Goal: Information Seeking & Learning: Learn about a topic

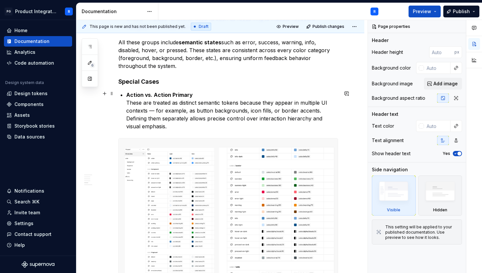
scroll to position [1192, 0]
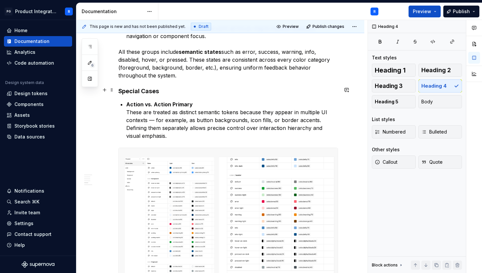
click at [120, 89] on h4 "Special Cases" at bounding box center [228, 91] width 220 height 8
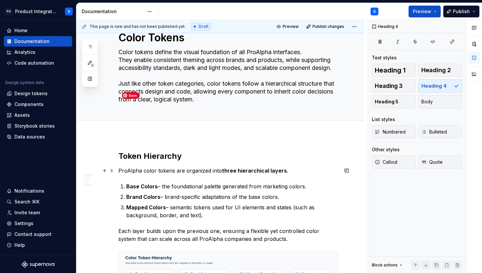
scroll to position [0, 0]
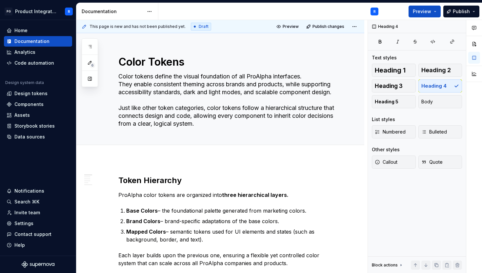
type textarea "*"
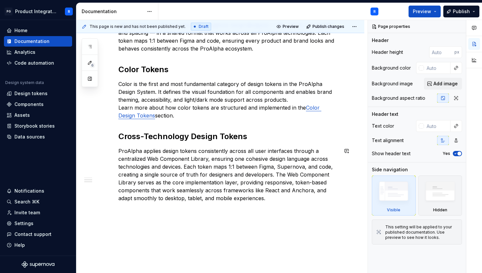
scroll to position [235, 0]
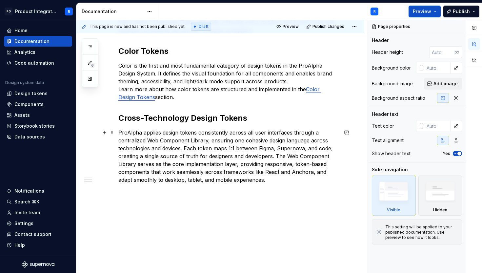
click at [280, 181] on p "ProAlpha applies design tokens consistently across all user interfaces through …" at bounding box center [228, 156] width 220 height 55
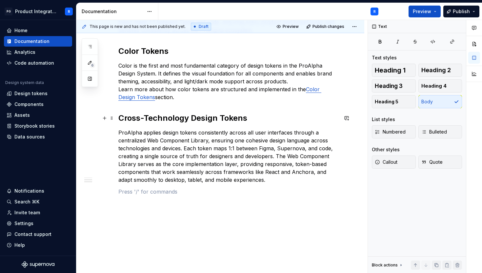
click at [187, 122] on h2 "Cross-Technology Design Tokens" at bounding box center [228, 118] width 220 height 10
click at [158, 206] on div "What are Design Tokens? Design tokens replace hard-coded style values with mean…" at bounding box center [220, 124] width 288 height 322
click at [441, 69] on span "Heading 2" at bounding box center [436, 70] width 30 height 7
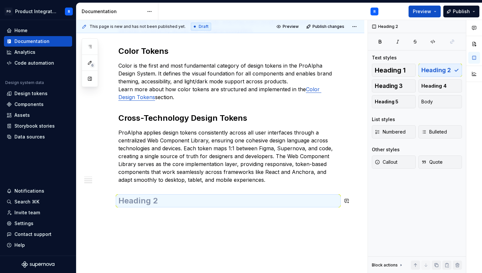
click at [196, 196] on h2 at bounding box center [228, 200] width 220 height 10
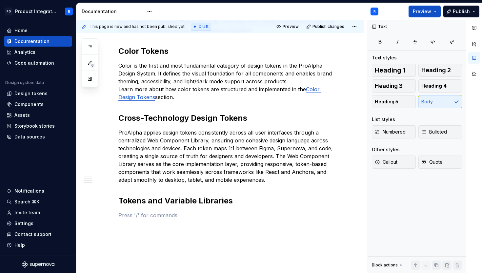
type textarea "*"
click at [160, 215] on p at bounding box center [228, 215] width 220 height 8
paste div
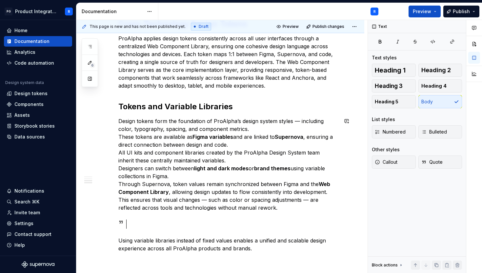
scroll to position [340, 0]
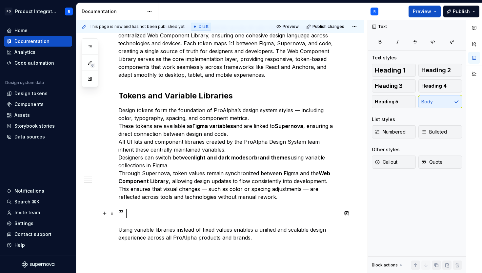
click at [136, 215] on div at bounding box center [235, 212] width 206 height 9
click at [111, 211] on span at bounding box center [111, 212] width 5 height 9
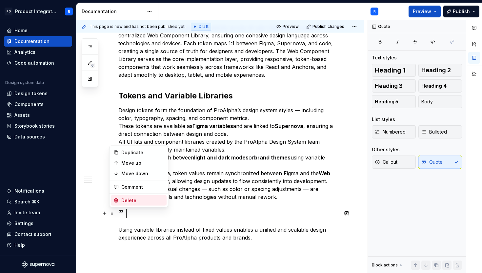
click at [123, 202] on div "Delete" at bounding box center [142, 200] width 43 height 7
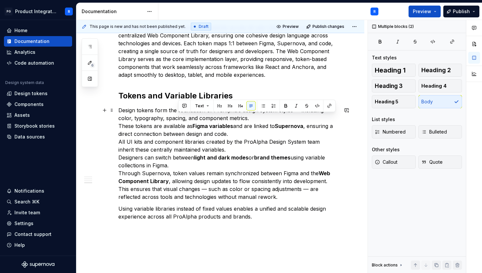
drag, startPoint x: 256, startPoint y: 214, endPoint x: 178, endPoint y: 117, distance: 124.8
click at [178, 116] on div "What are Design Tokens? Design tokens replace hard-coded style values with mean…" at bounding box center [228, 47] width 220 height 346
click at [285, 107] on button "button" at bounding box center [285, 105] width 9 height 9
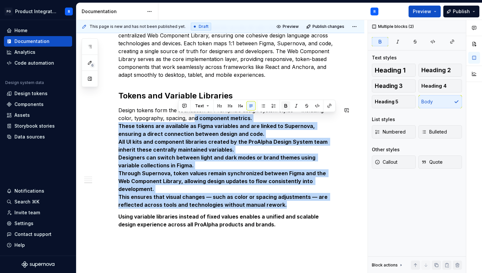
click at [285, 107] on button "button" at bounding box center [285, 105] width 9 height 9
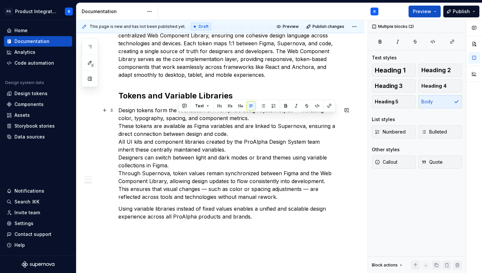
click at [227, 151] on p "Design tokens form the foundation of ProAlpha’s design system styles — includin…" at bounding box center [228, 153] width 220 height 94
type textarea "*"
